Goal: Contribute content: Add original content to the website for others to see

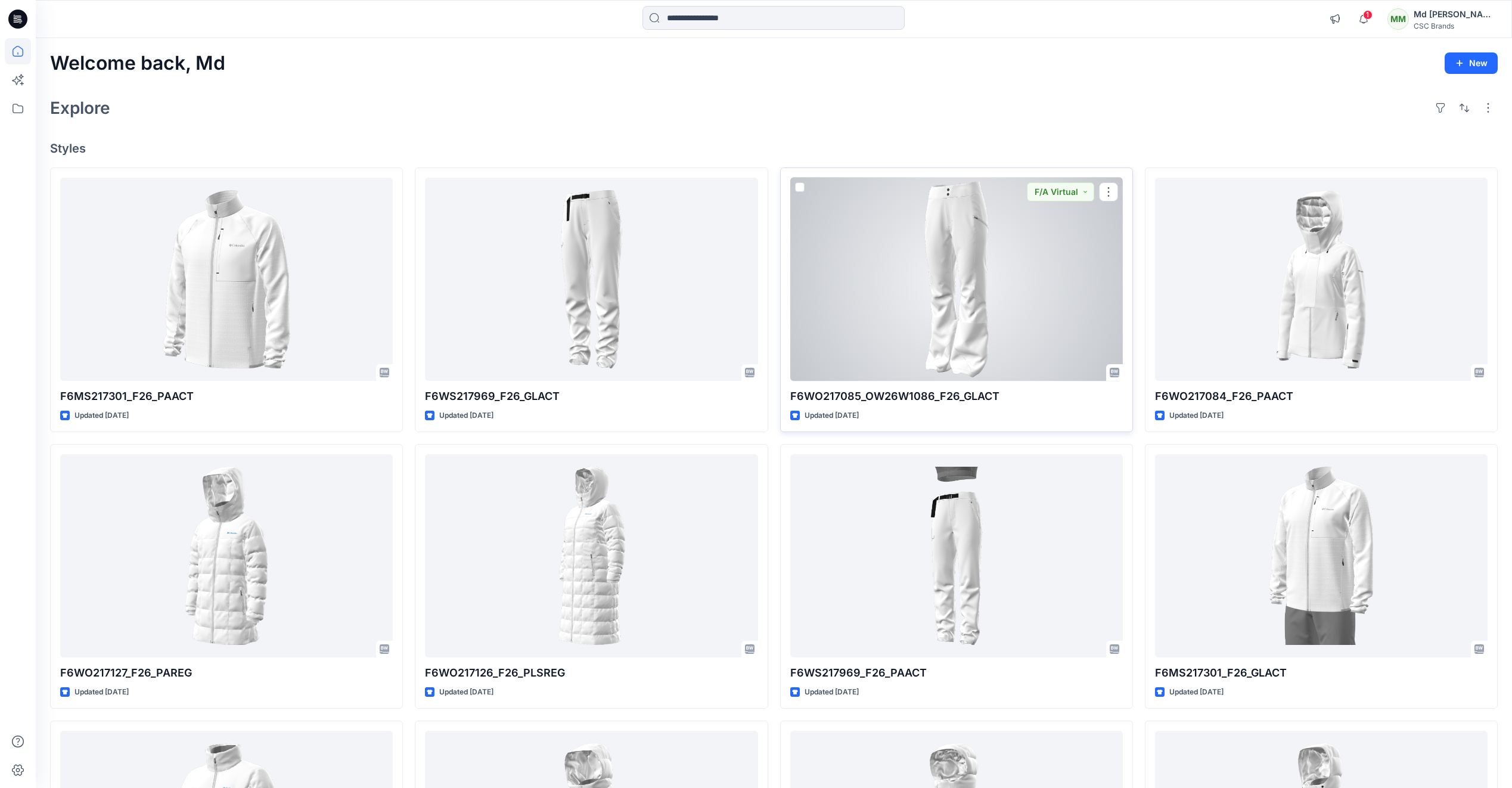
click at [961, 323] on div at bounding box center [957, 279] width 333 height 203
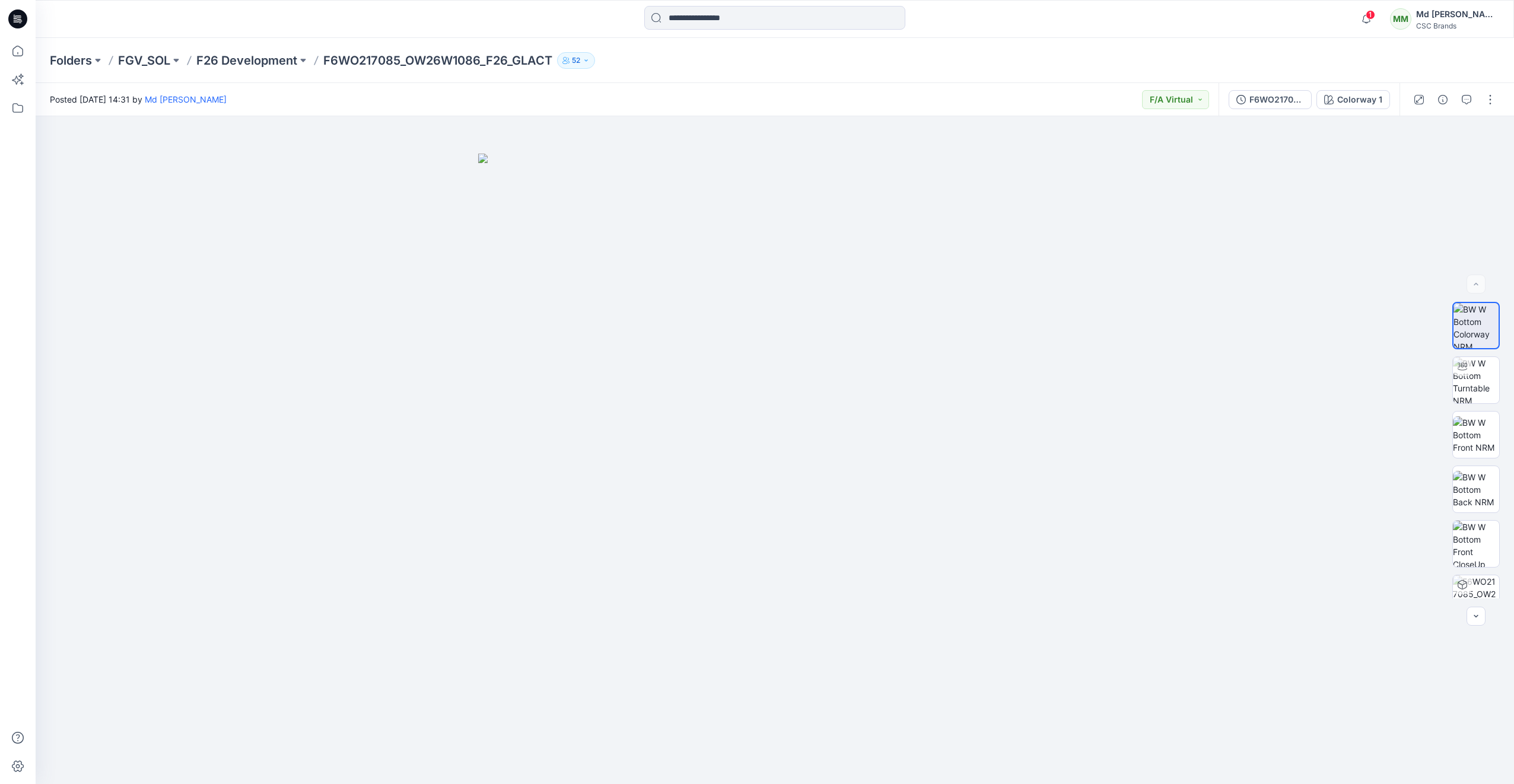
click at [16, 12] on icon at bounding box center [18, 18] width 19 height 19
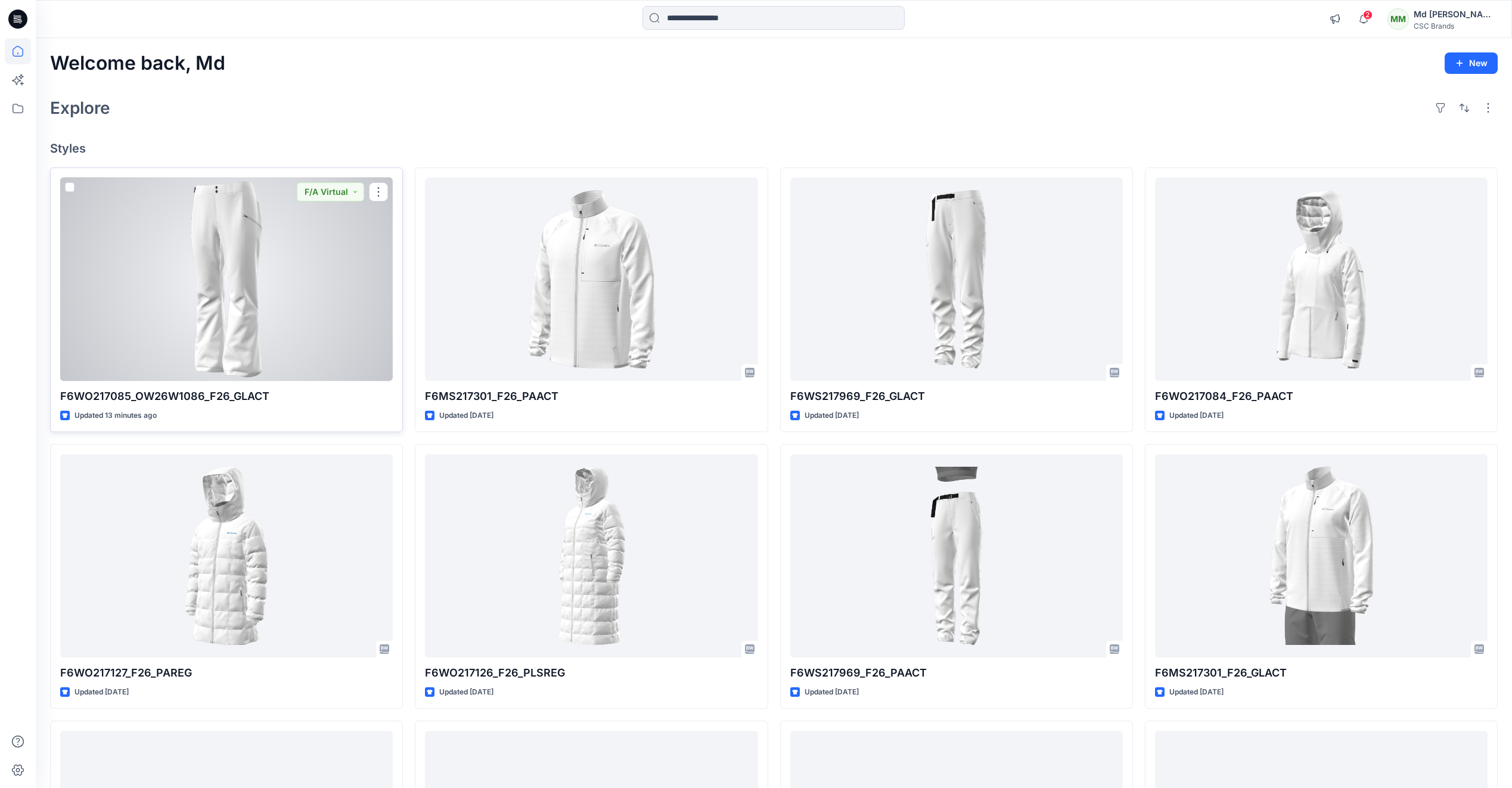
click at [287, 280] on div at bounding box center [227, 279] width 333 height 203
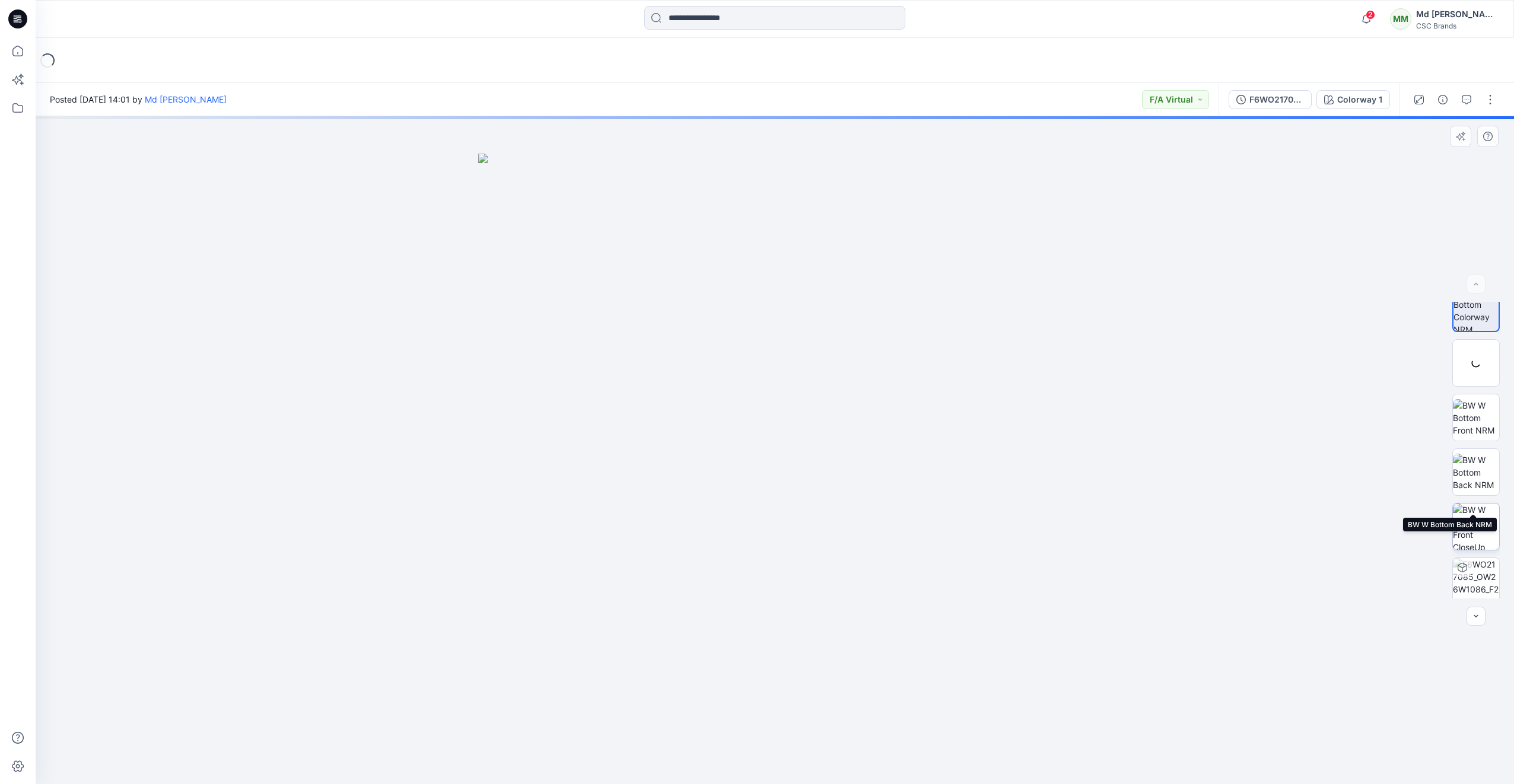
scroll to position [24, 0]
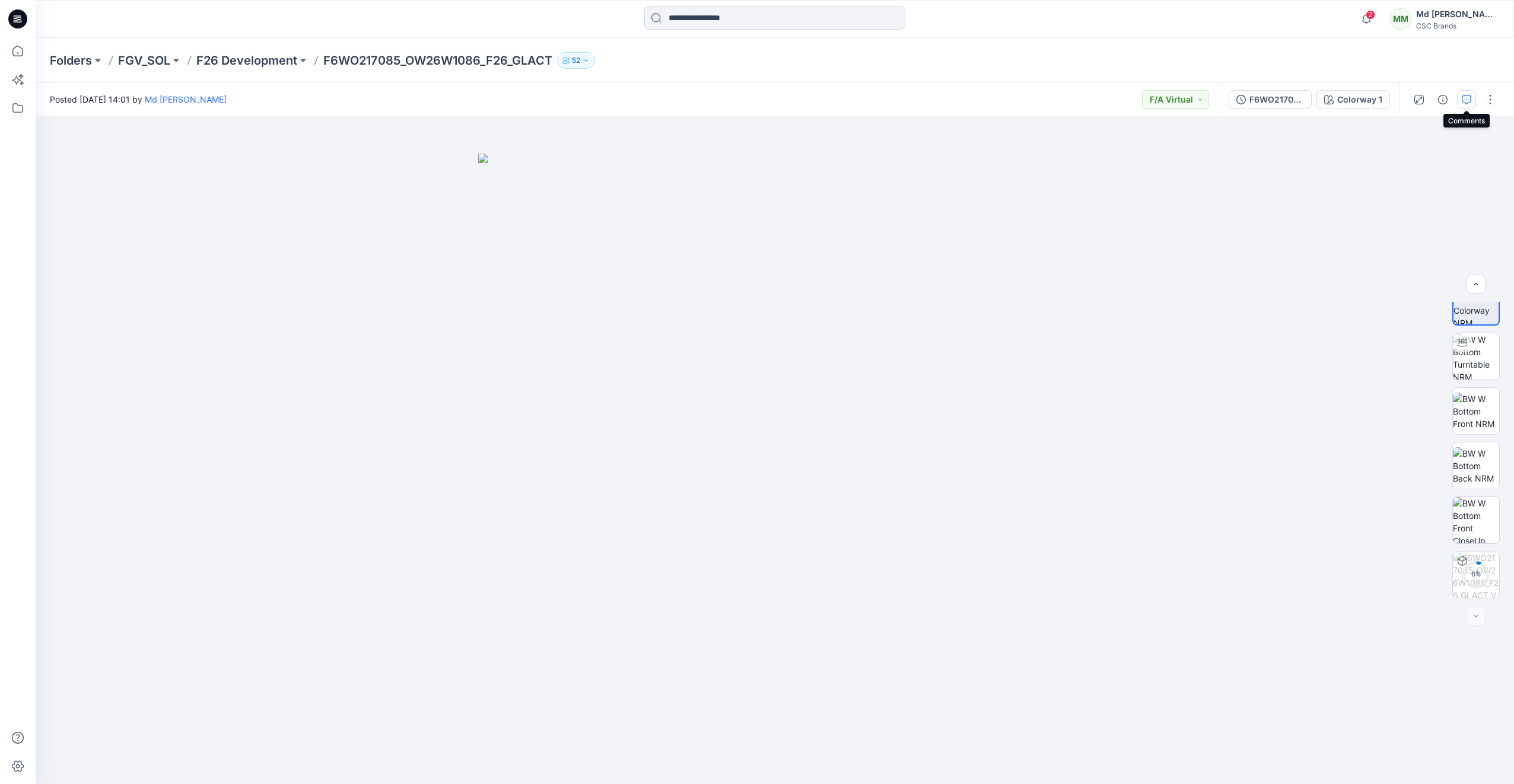
click at [1469, 97] on icon "button" at bounding box center [1467, 100] width 9 height 9
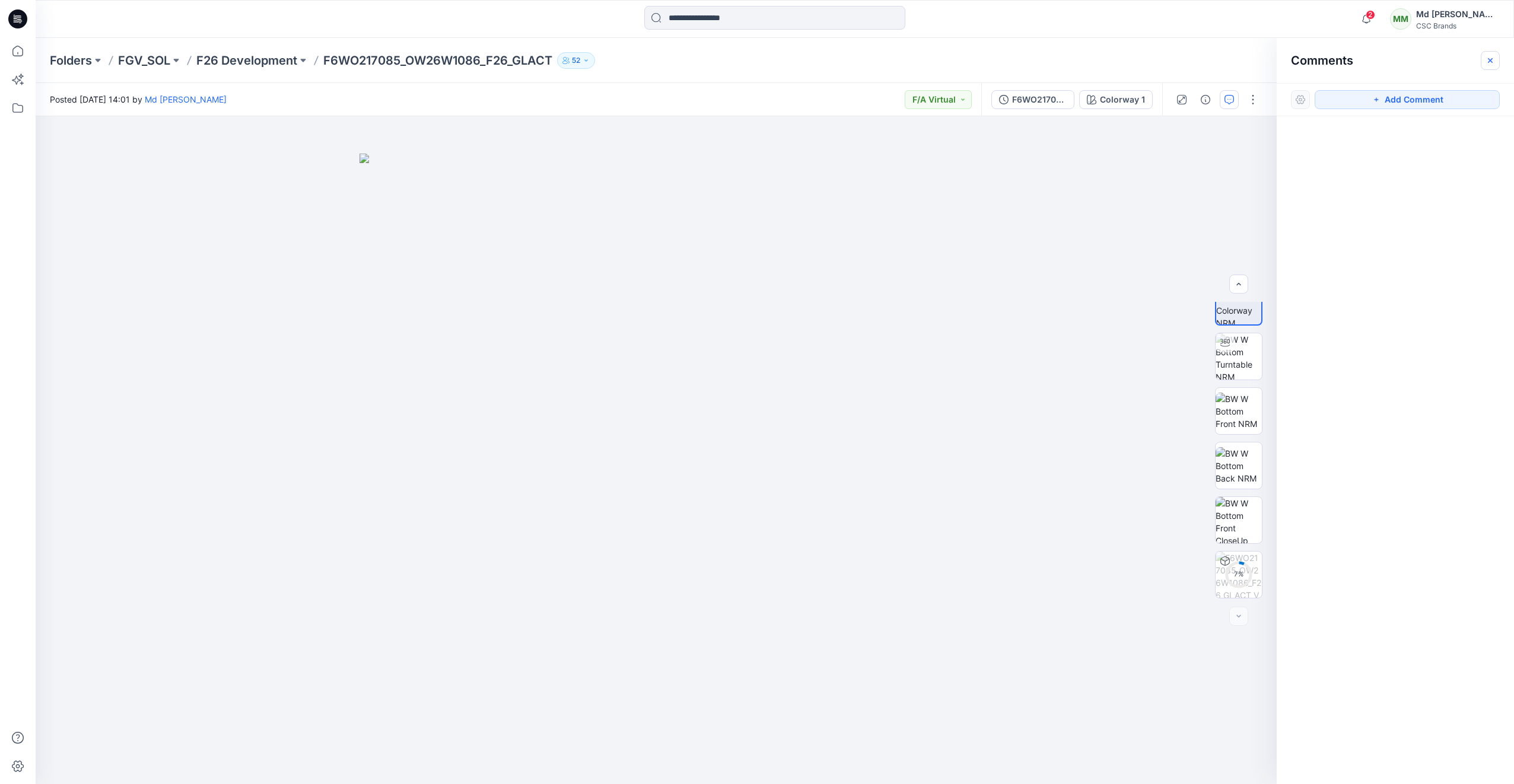
click at [1487, 57] on icon "button" at bounding box center [1490, 61] width 9 height 9
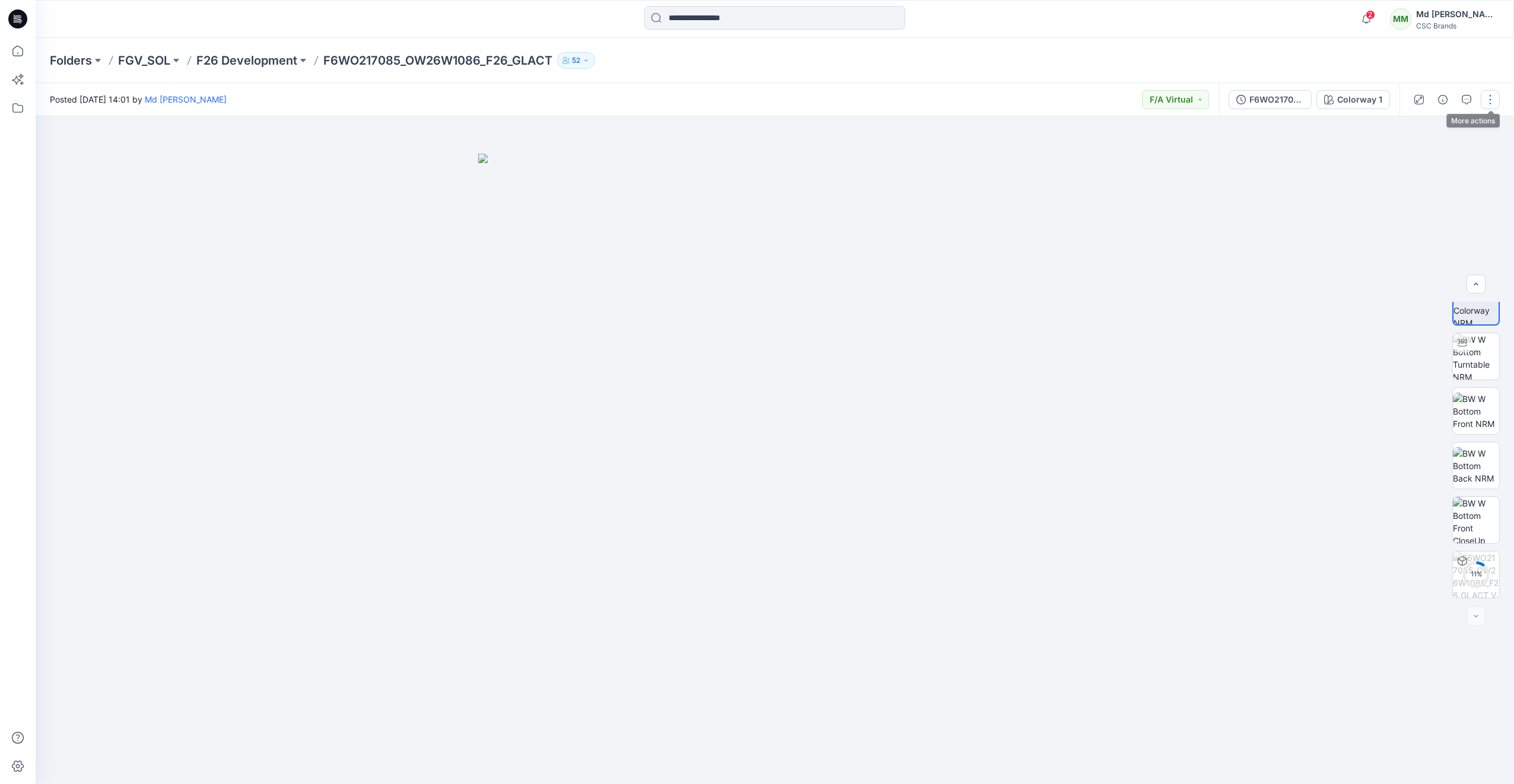
click at [1487, 100] on button "button" at bounding box center [1490, 100] width 19 height 19
click at [1439, 152] on button "Edit" at bounding box center [1440, 160] width 109 height 22
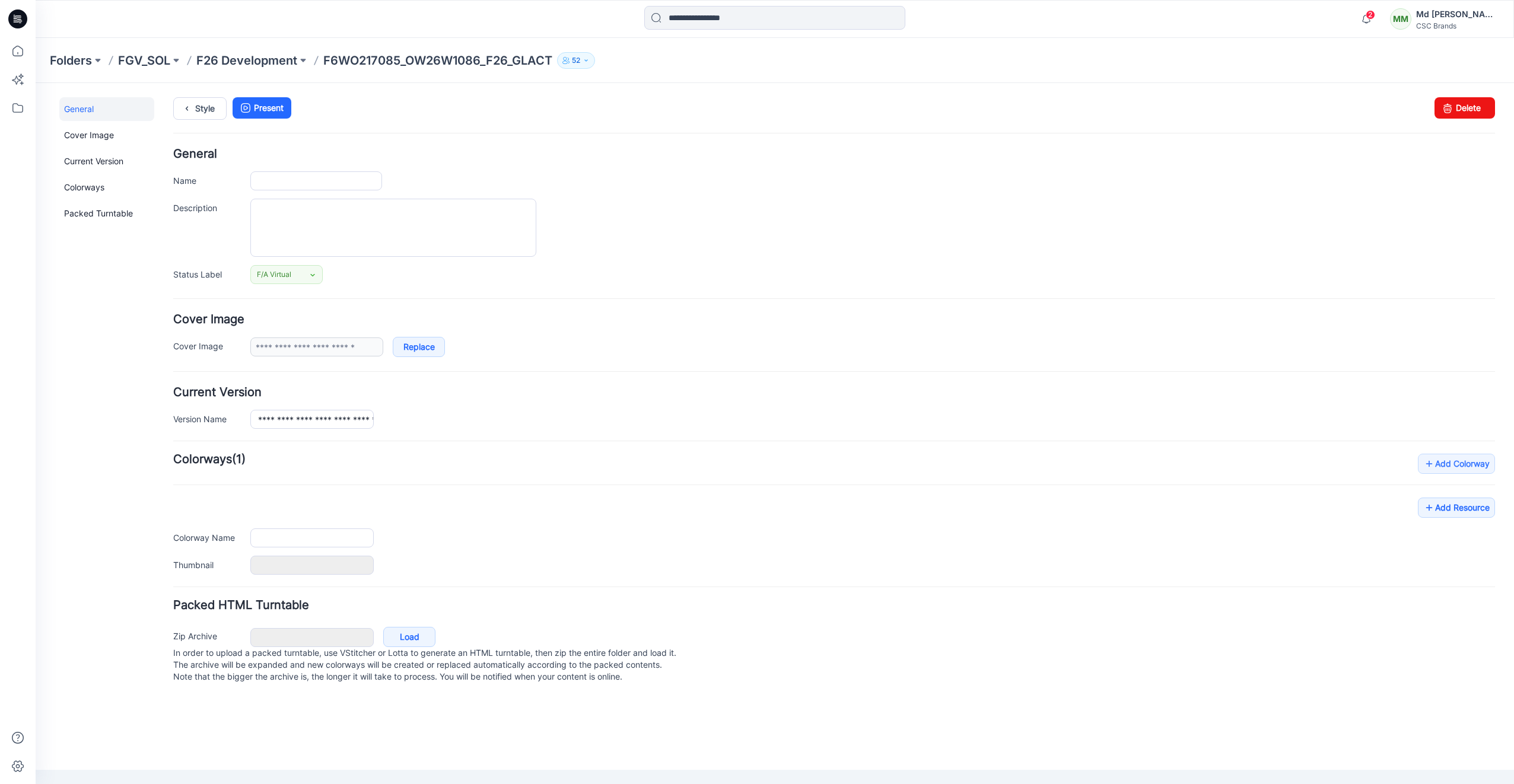
type input "**********"
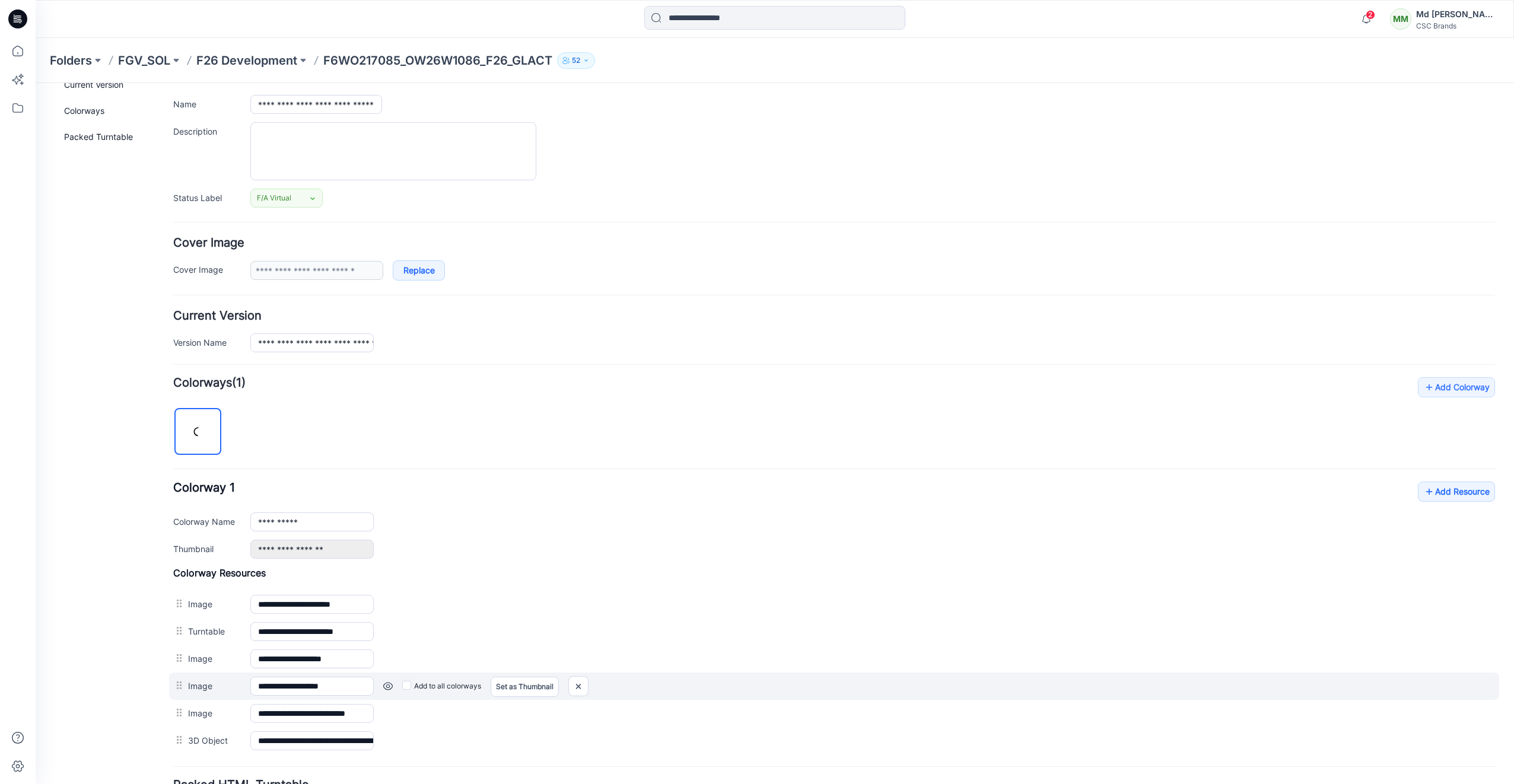
scroll to position [183, 0]
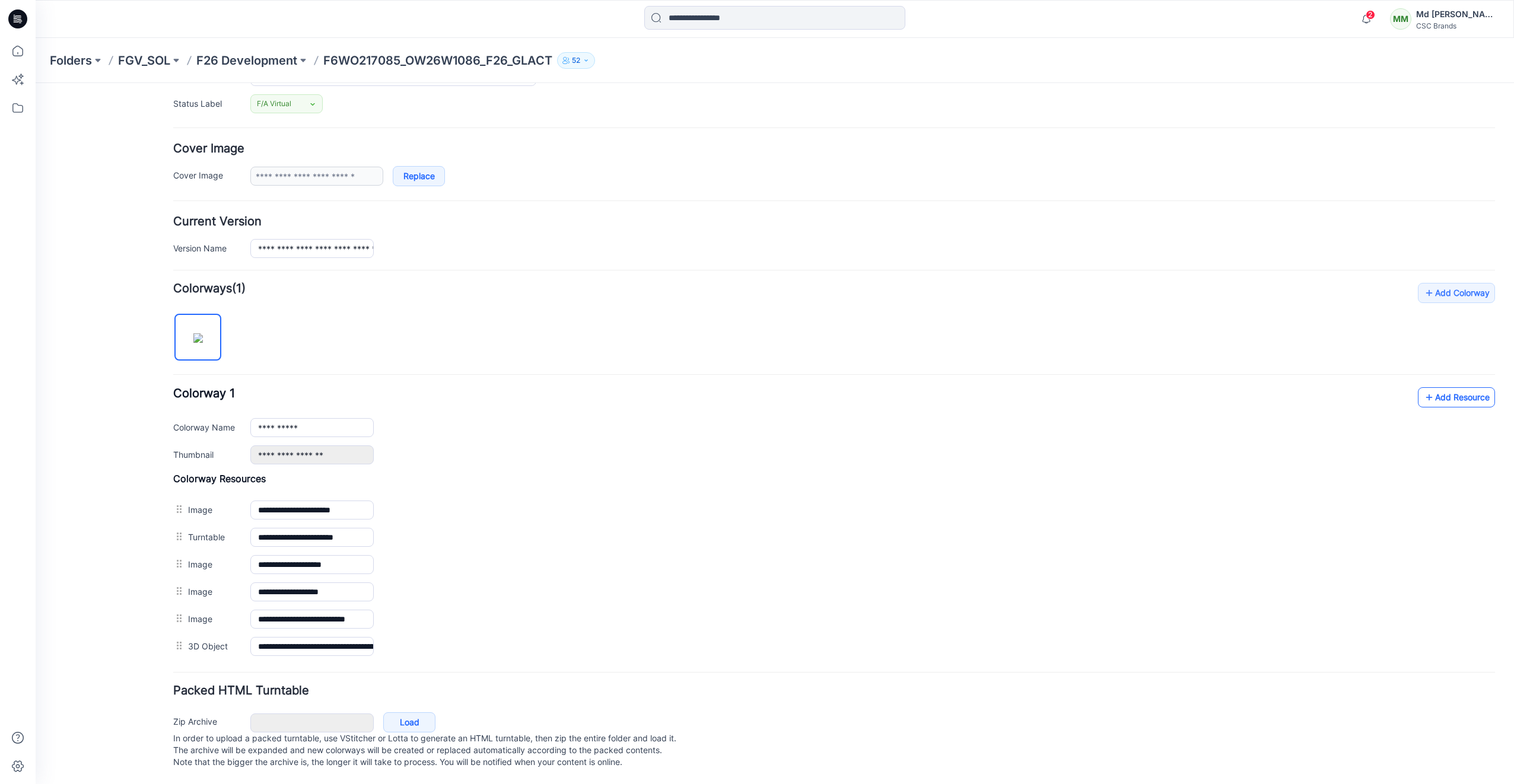
click at [1462, 388] on link "Add Resource" at bounding box center [1456, 397] width 77 height 20
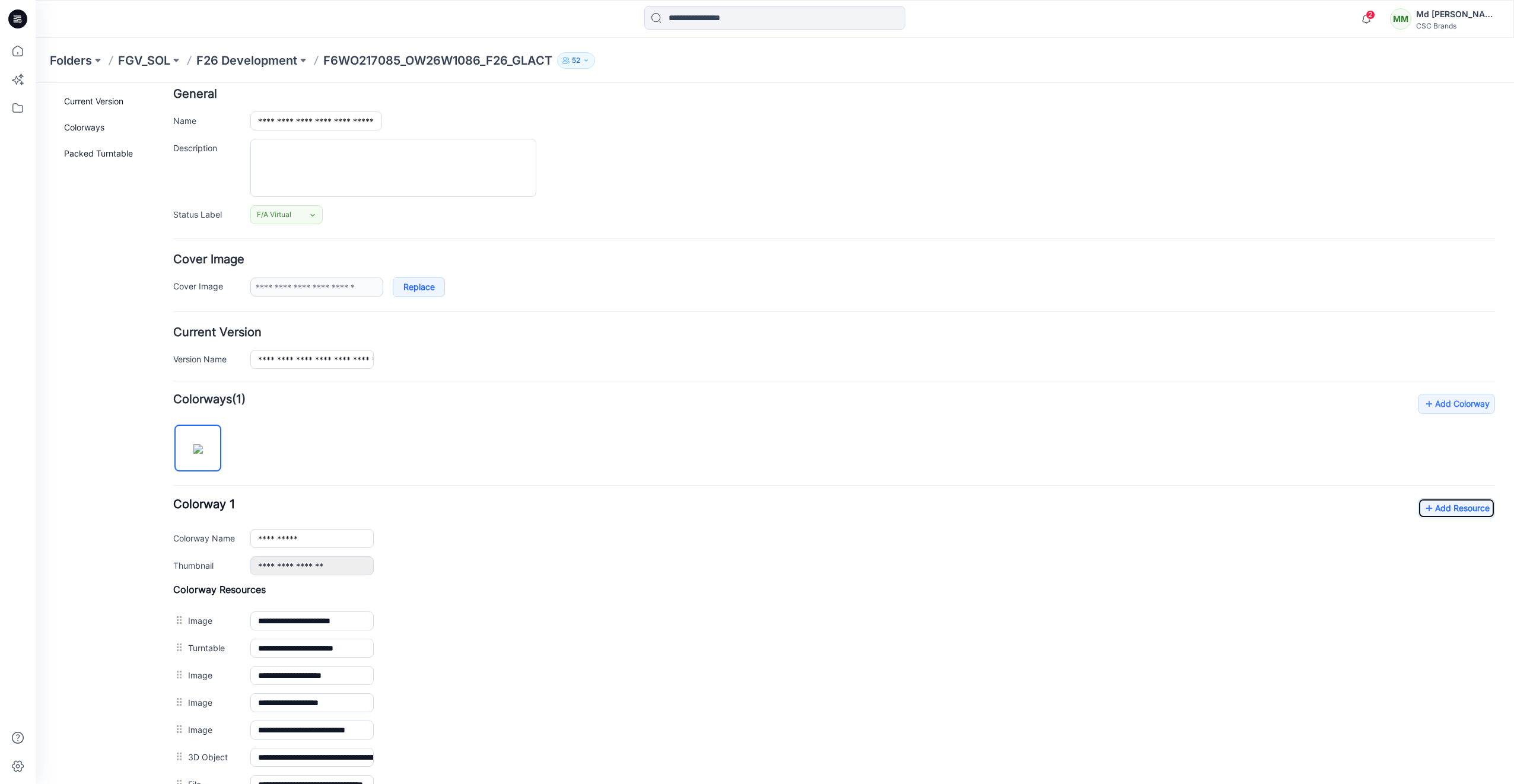
scroll to position [0, 0]
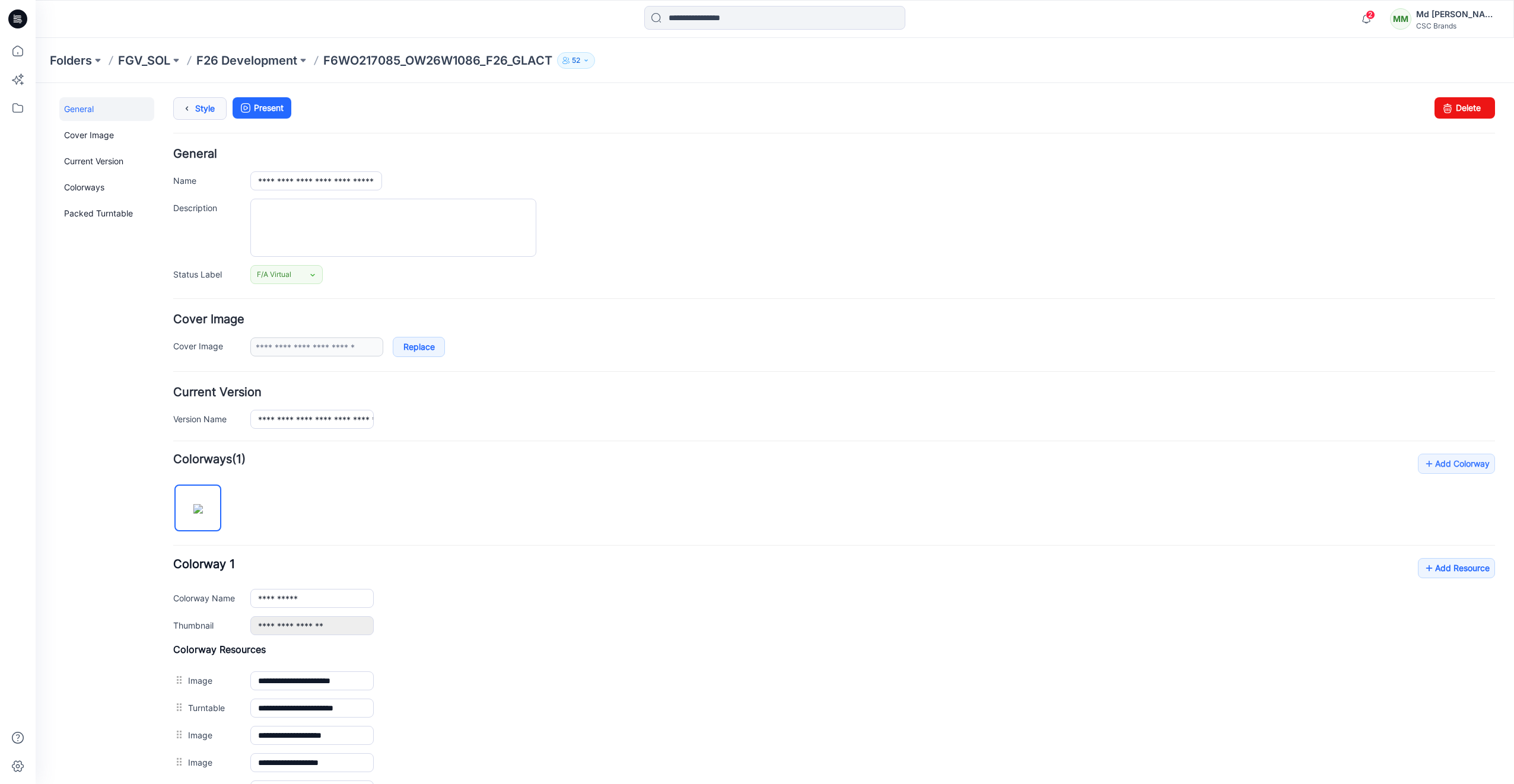
click at [204, 115] on div "Style Present Changes Saved Delete" at bounding box center [835, 122] width 1322 height 51
click at [204, 111] on link "Style" at bounding box center [200, 108] width 53 height 22
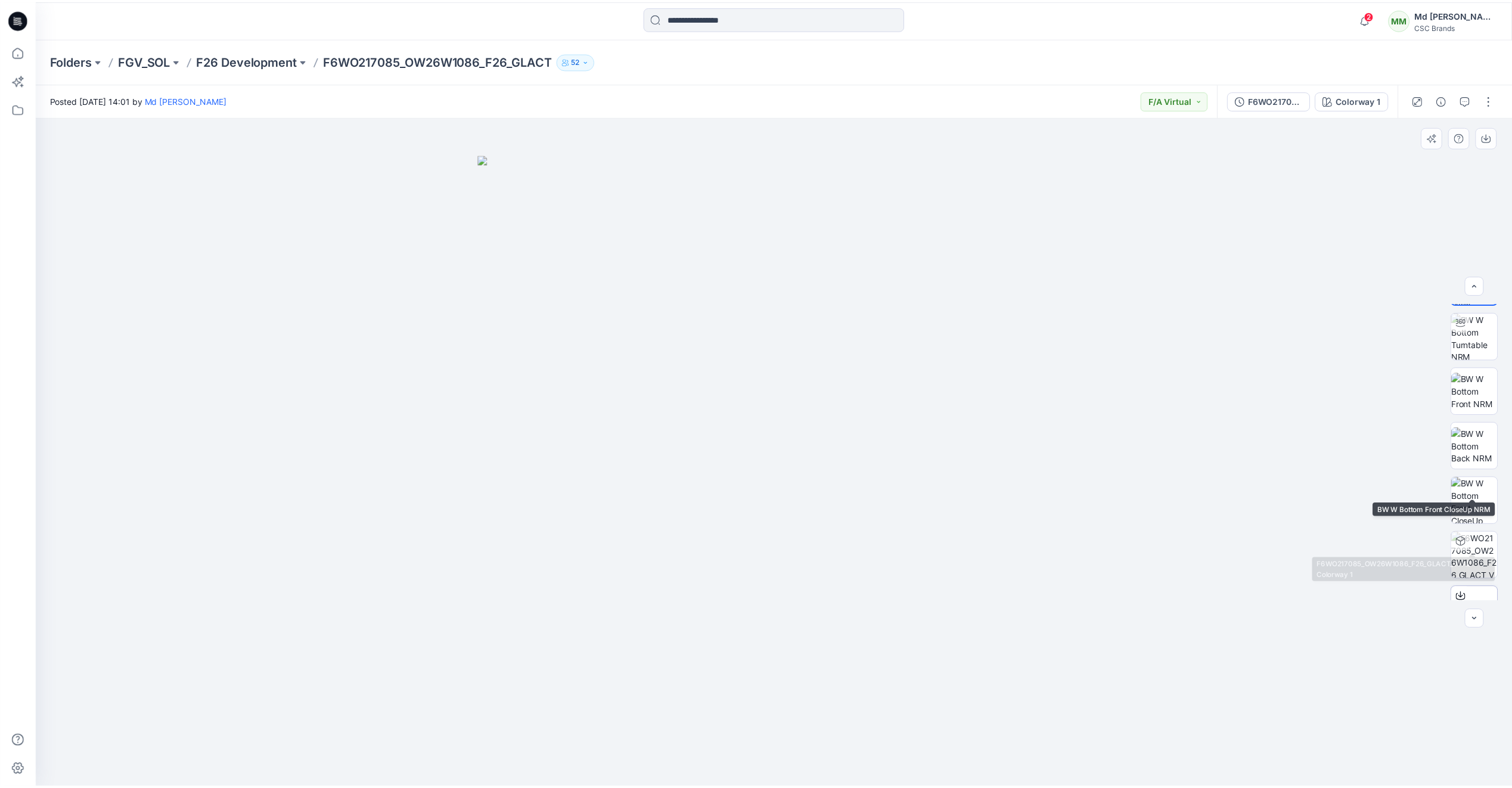
scroll to position [79, 0]
click at [19, 26] on icon at bounding box center [18, 19] width 19 height 19
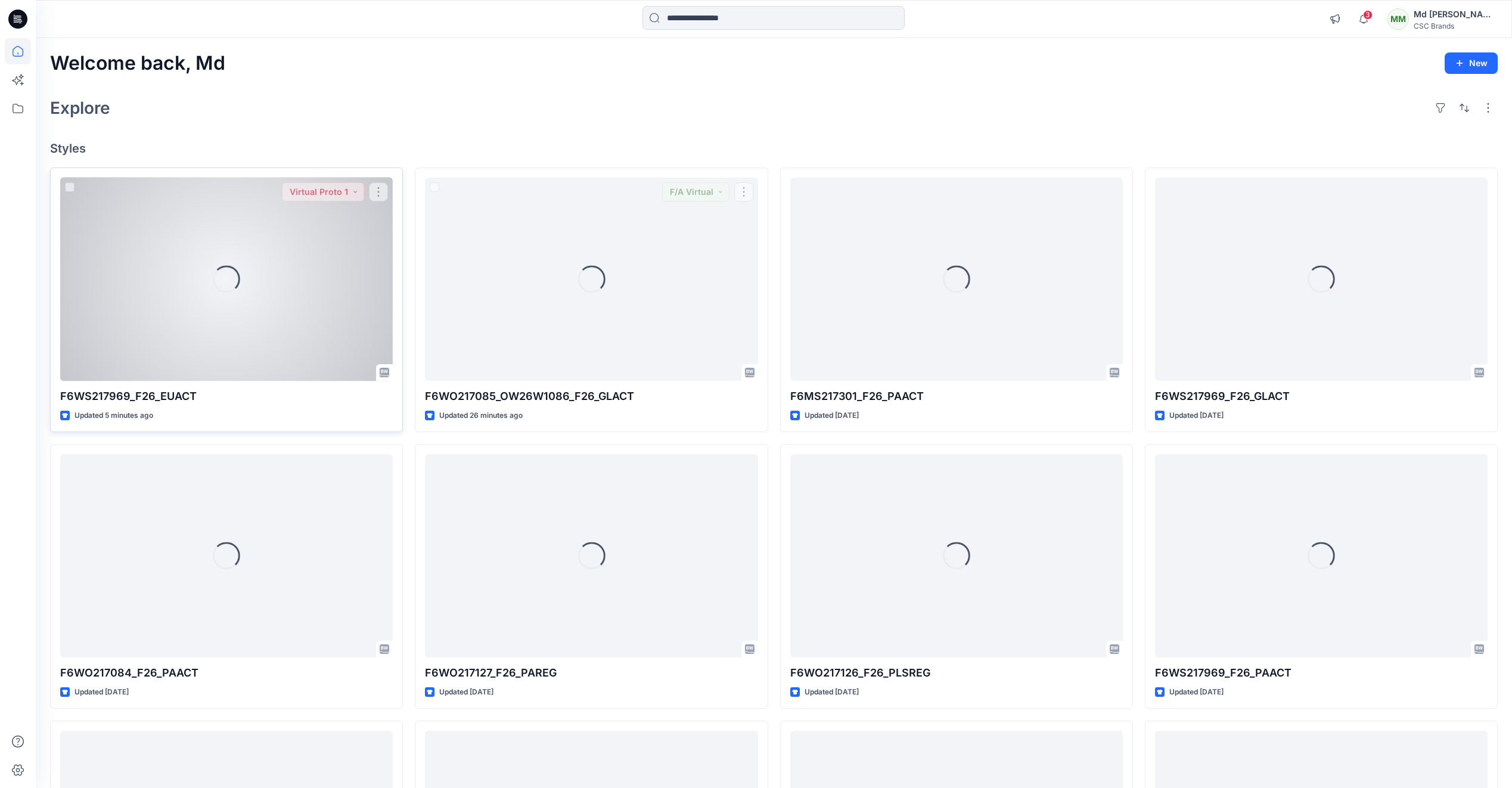
click at [194, 315] on div "Loading..." at bounding box center [227, 279] width 333 height 203
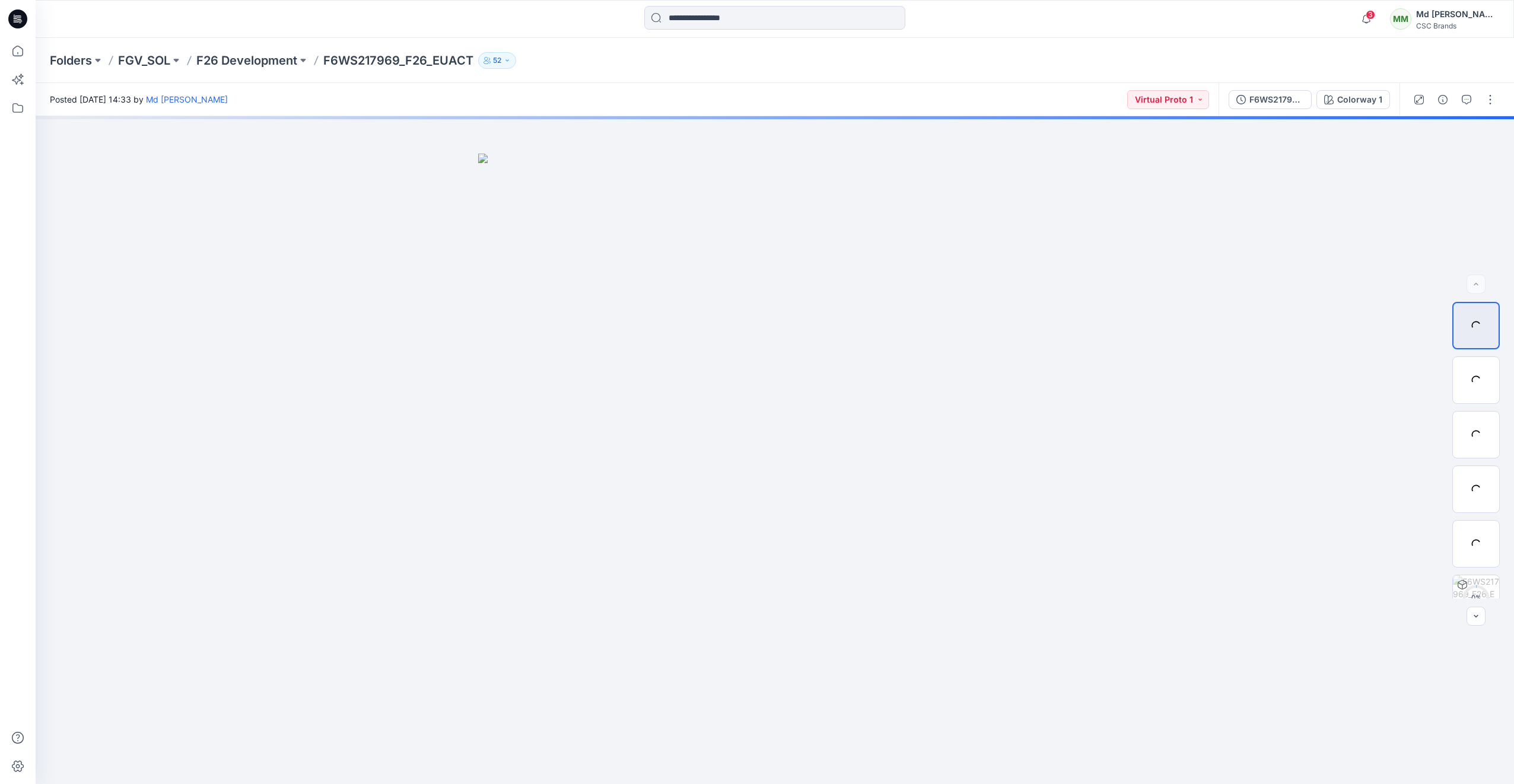
click at [20, 14] on icon at bounding box center [18, 18] width 19 height 19
